Goal: Leave review/rating

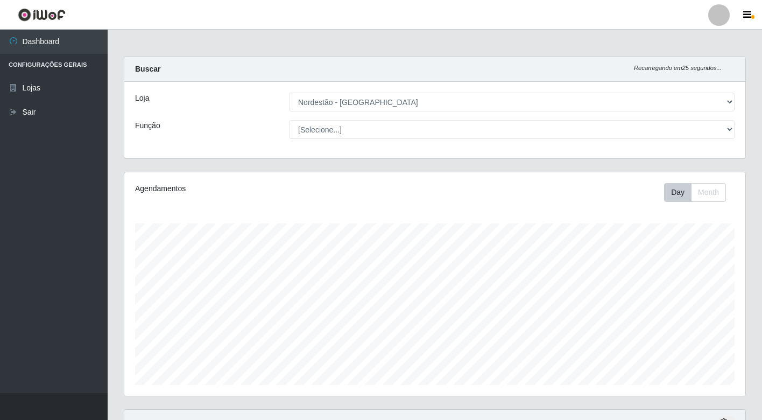
select select "454"
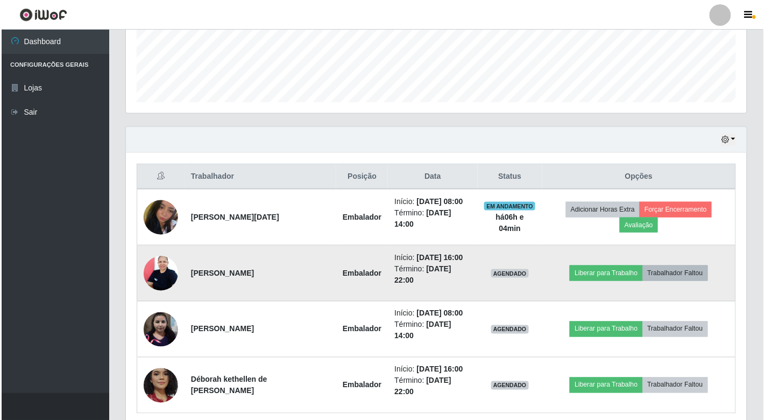
scroll to position [223, 621]
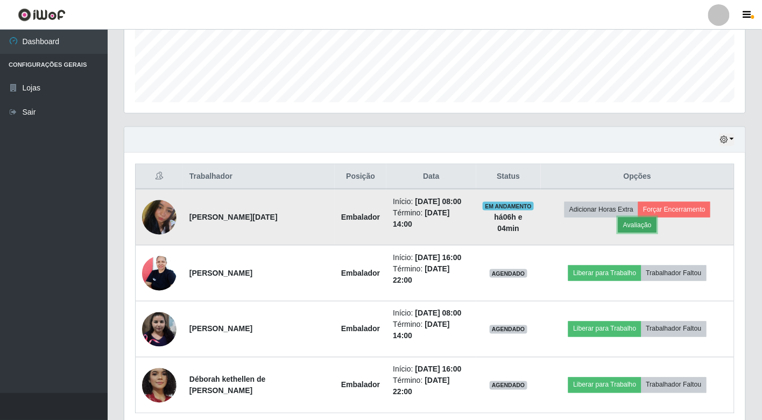
click at [643, 224] on button "Avaliação" at bounding box center [637, 224] width 38 height 15
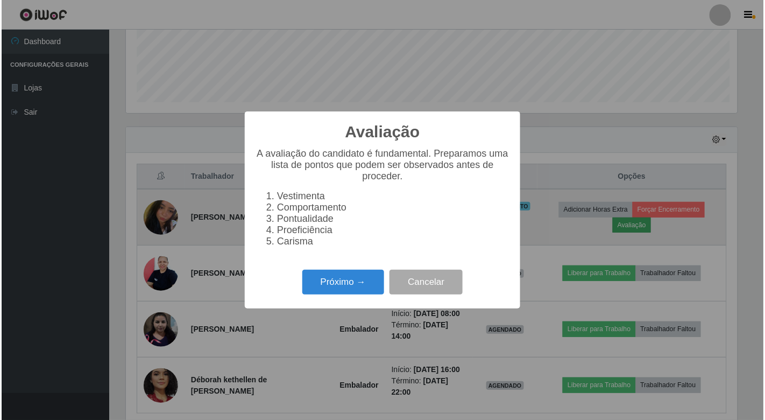
scroll to position [223, 614]
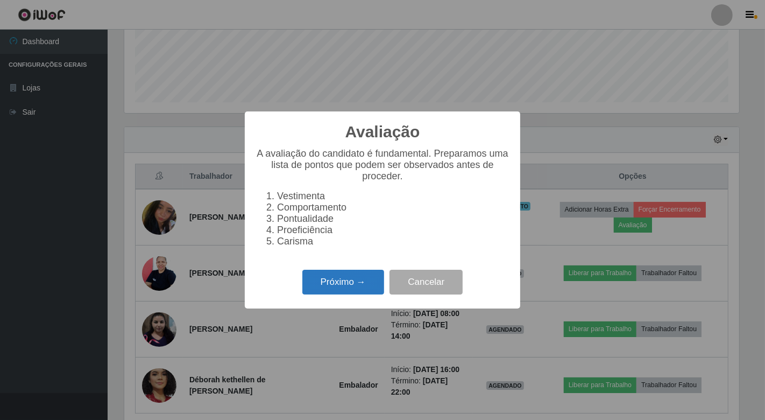
click at [358, 286] on button "Próximo →" at bounding box center [343, 281] width 82 height 25
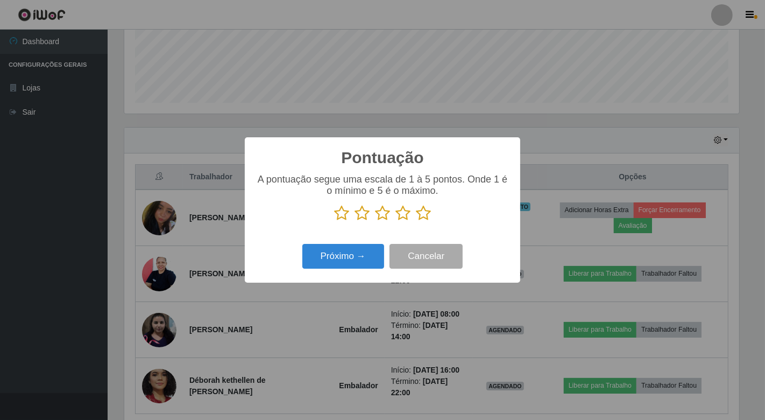
scroll to position [537632, 537240]
click at [343, 214] on icon at bounding box center [341, 213] width 15 height 16
click at [334, 221] on input "radio" at bounding box center [334, 221] width 0 height 0
click at [358, 214] on icon at bounding box center [361, 213] width 15 height 16
click at [354, 221] on input "radio" at bounding box center [354, 221] width 0 height 0
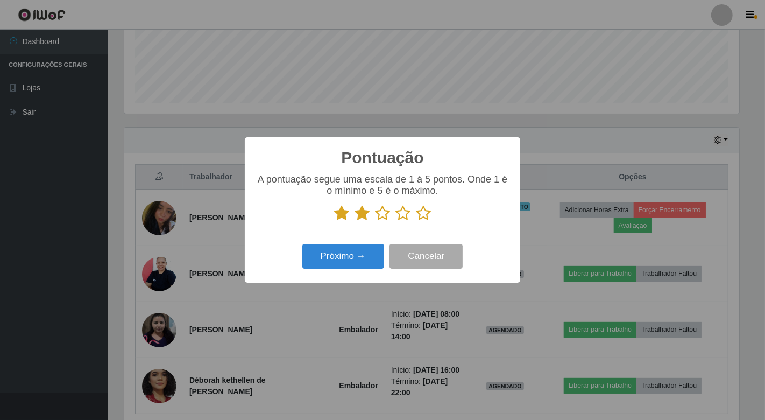
click at [379, 214] on icon at bounding box center [382, 213] width 15 height 16
click at [375, 221] on input "radio" at bounding box center [375, 221] width 0 height 0
click at [403, 215] on icon at bounding box center [402, 213] width 15 height 16
click at [395, 221] on input "radio" at bounding box center [395, 221] width 0 height 0
click at [417, 212] on icon at bounding box center [423, 213] width 15 height 16
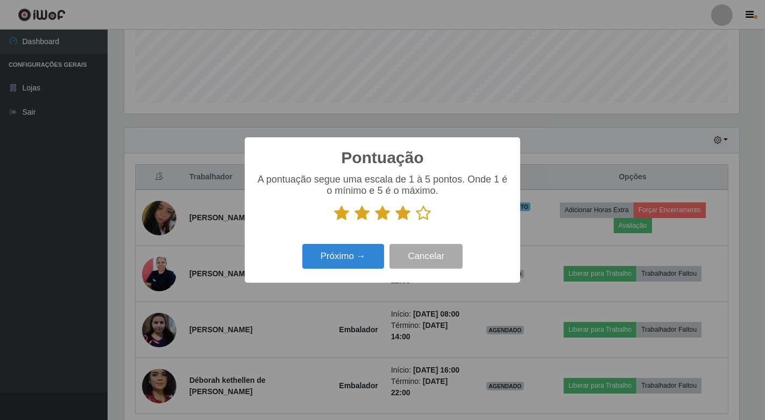
click at [416, 221] on input "radio" at bounding box center [416, 221] width 0 height 0
click at [356, 259] on button "Próximo →" at bounding box center [343, 256] width 82 height 25
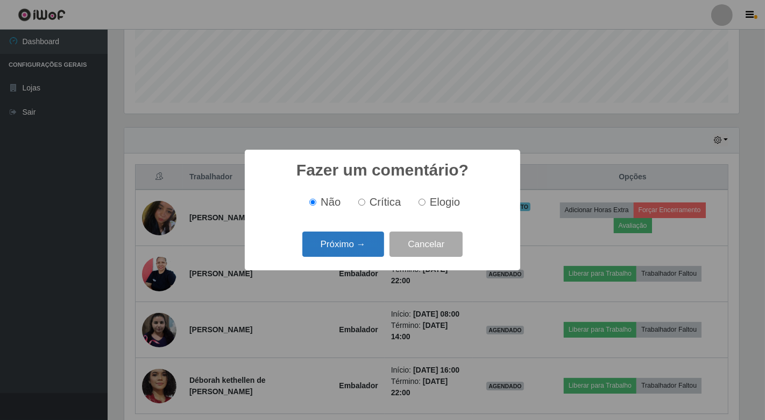
click at [358, 238] on button "Próximo →" at bounding box center [343, 243] width 82 height 25
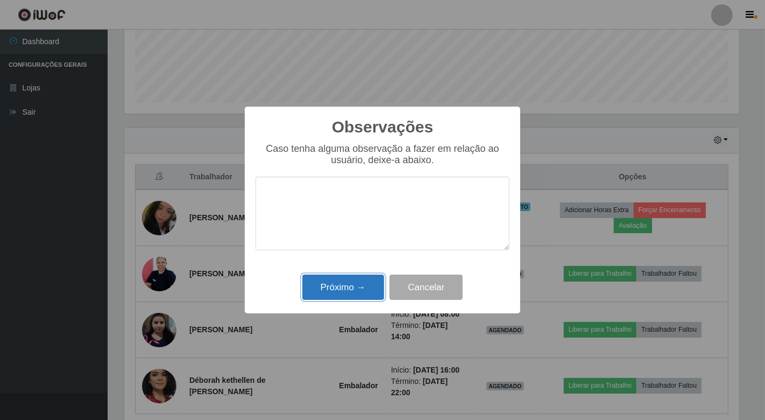
click at [347, 284] on button "Próximo →" at bounding box center [343, 286] width 82 height 25
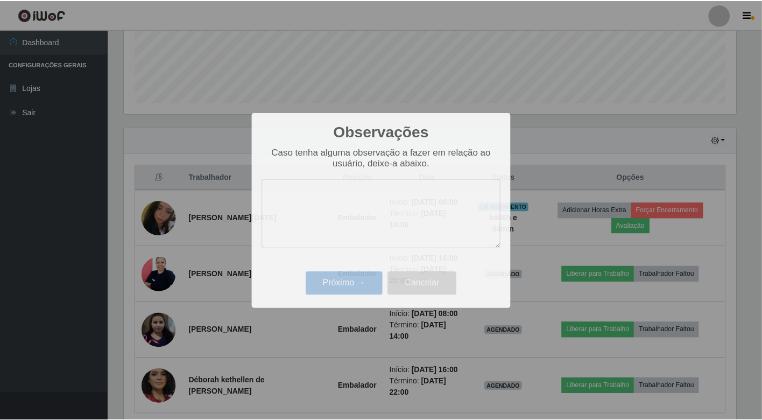
scroll to position [223, 621]
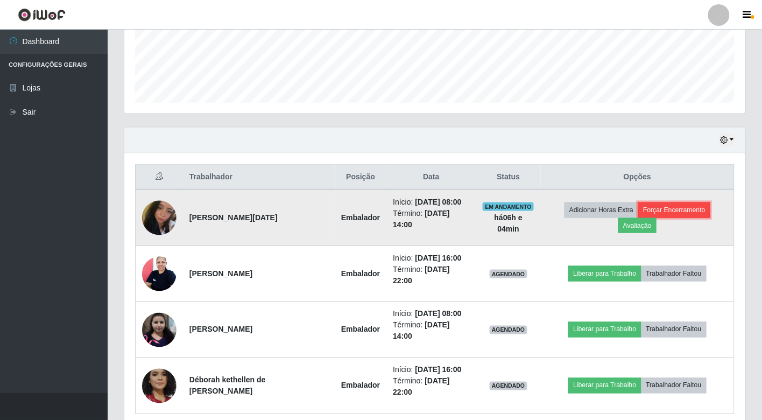
click at [660, 209] on button "Forçar Encerramento" at bounding box center [674, 209] width 72 height 15
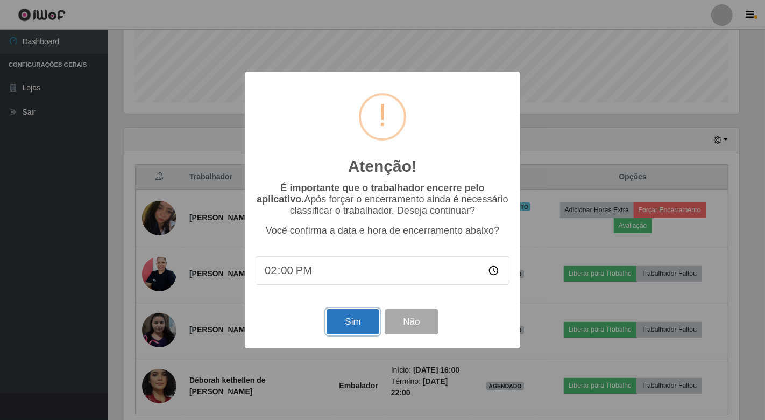
click at [350, 325] on button "Sim" at bounding box center [352, 321] width 52 height 25
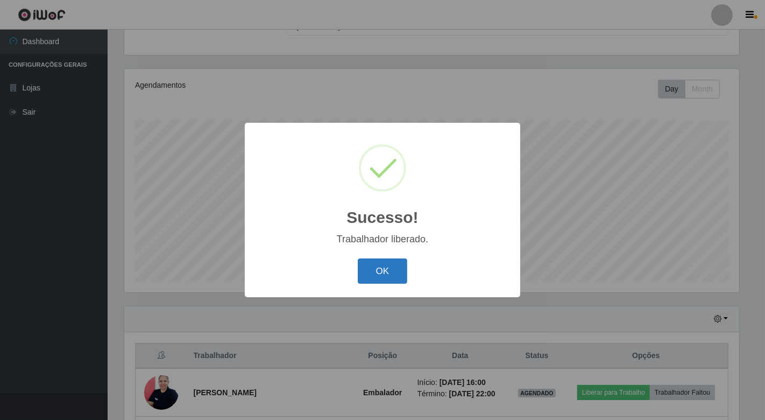
click at [375, 272] on button "OK" at bounding box center [383, 270] width 50 height 25
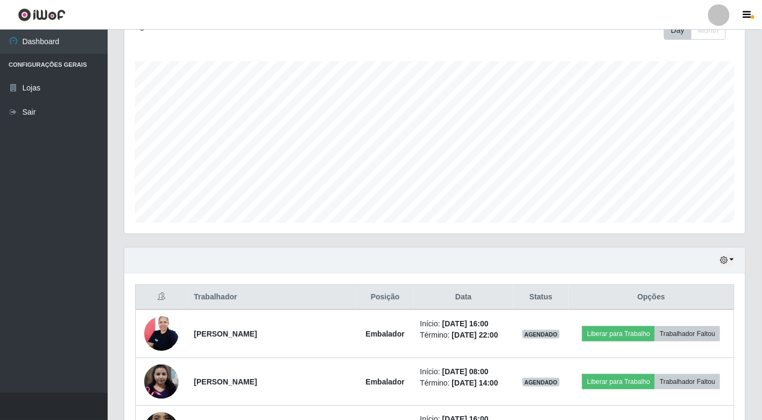
scroll to position [247, 0]
